Goal: Find specific page/section: Find specific page/section

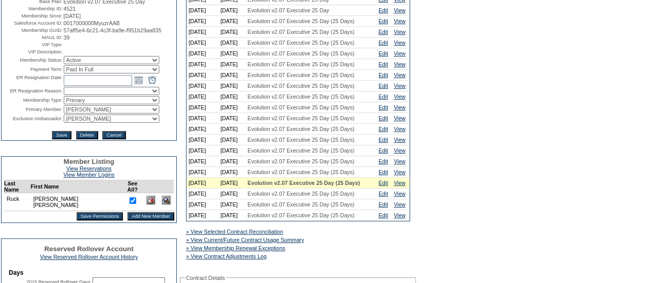
scroll to position [235, 0]
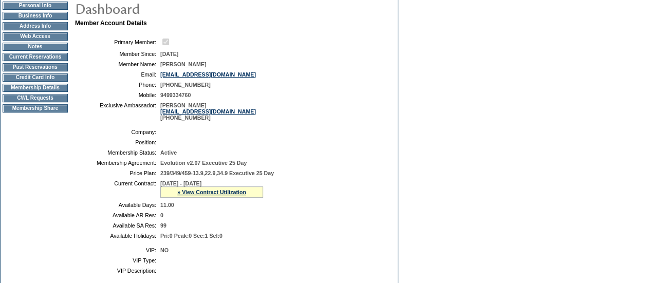
scroll to position [105, 0]
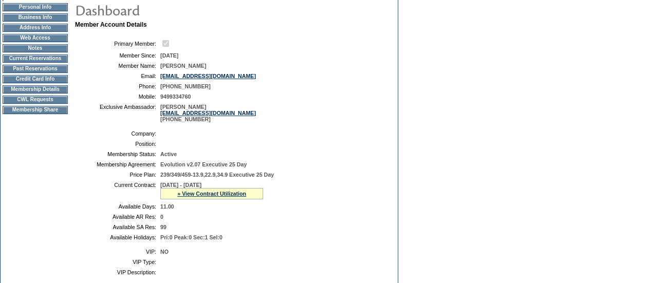
click at [63, 106] on td at bounding box center [35, 105] width 65 height 3
click at [53, 103] on td "CWL Requests" at bounding box center [35, 100] width 65 height 8
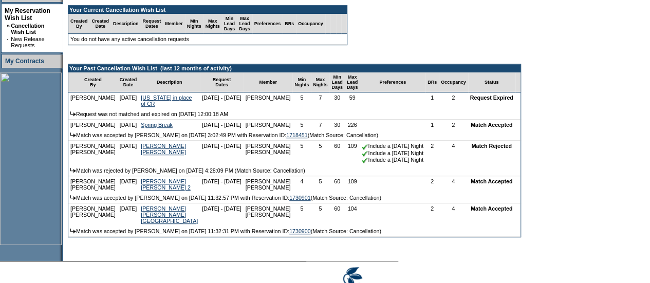
scroll to position [246, 0]
